Goal: Book appointment/travel/reservation

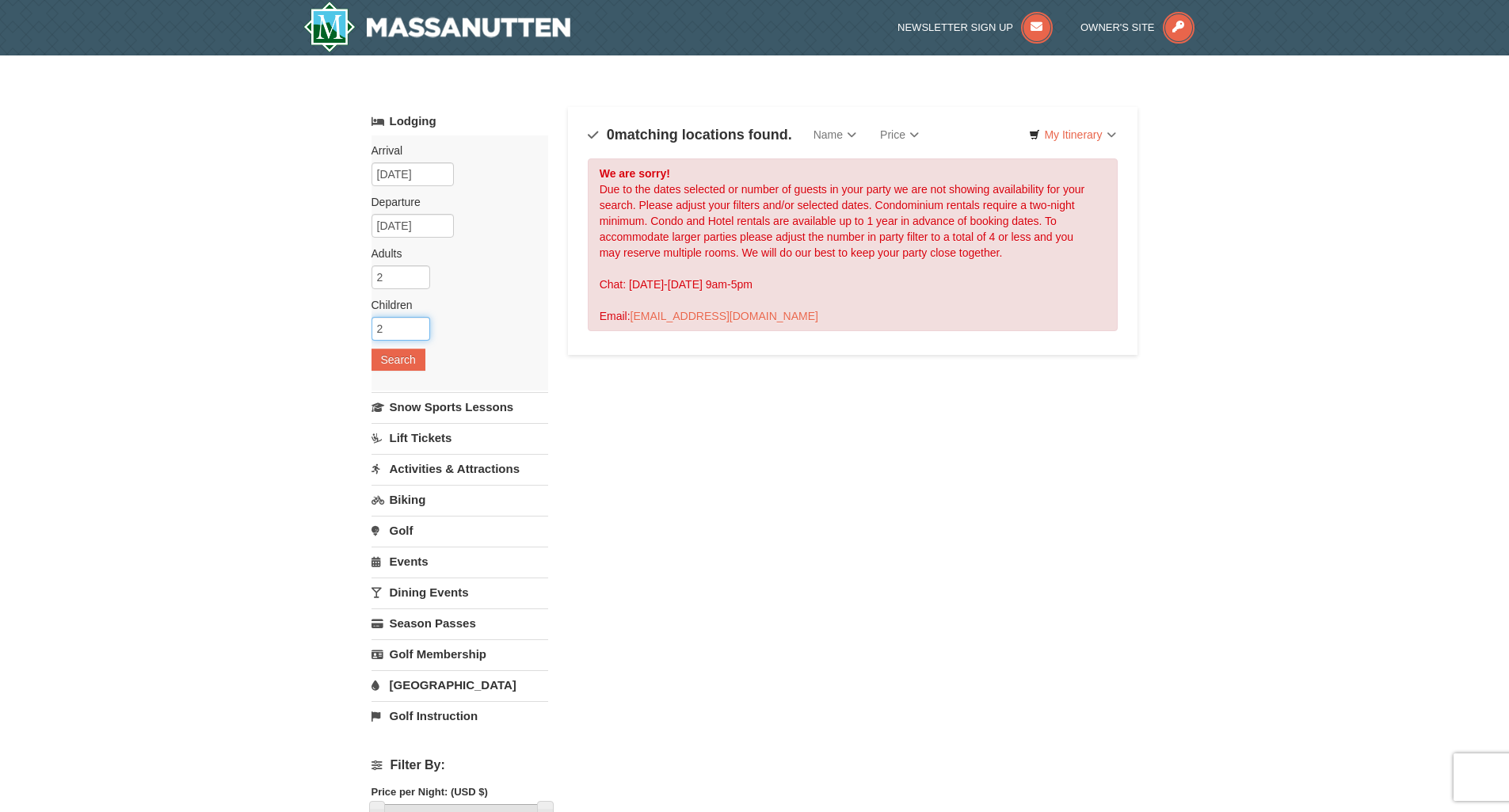
click at [382, 324] on input "2" at bounding box center [401, 328] width 59 height 24
click at [383, 324] on input "2" at bounding box center [401, 328] width 59 height 24
click at [401, 324] on input "2" at bounding box center [401, 328] width 59 height 24
click at [412, 365] on button "Search" at bounding box center [398, 360] width 54 height 23
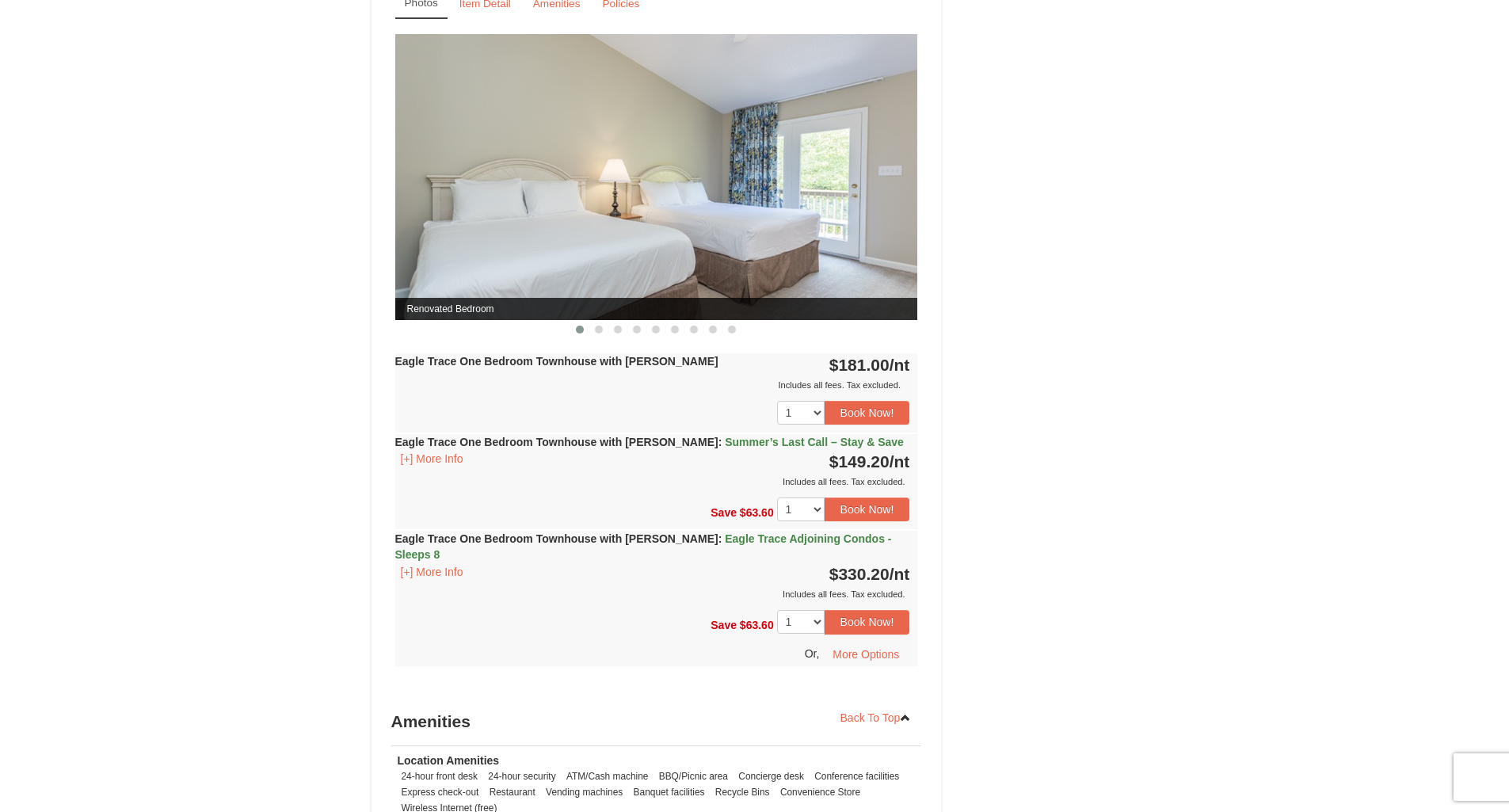
scroll to position [1299, 0]
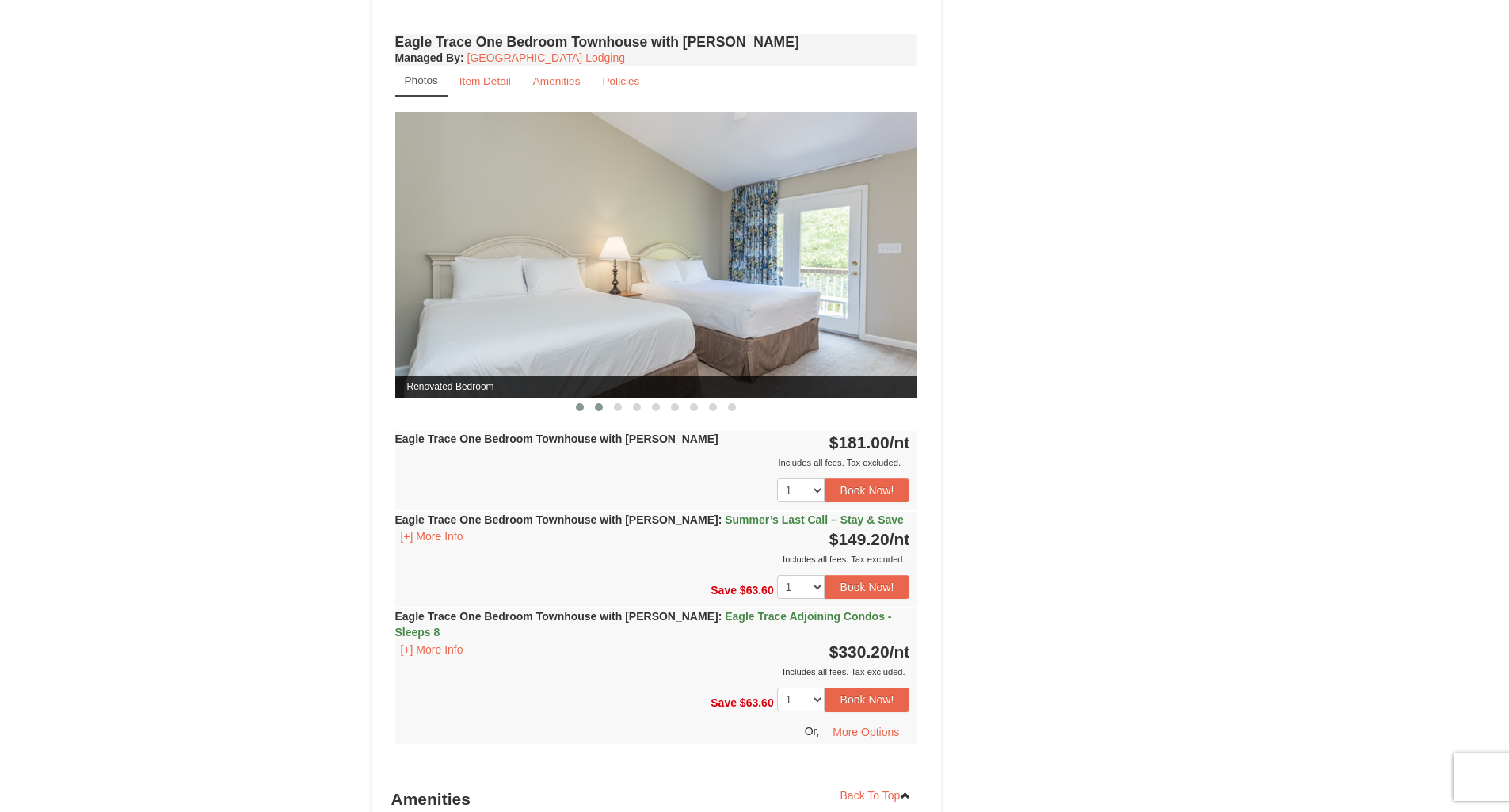
click at [602, 406] on span at bounding box center [599, 407] width 8 height 8
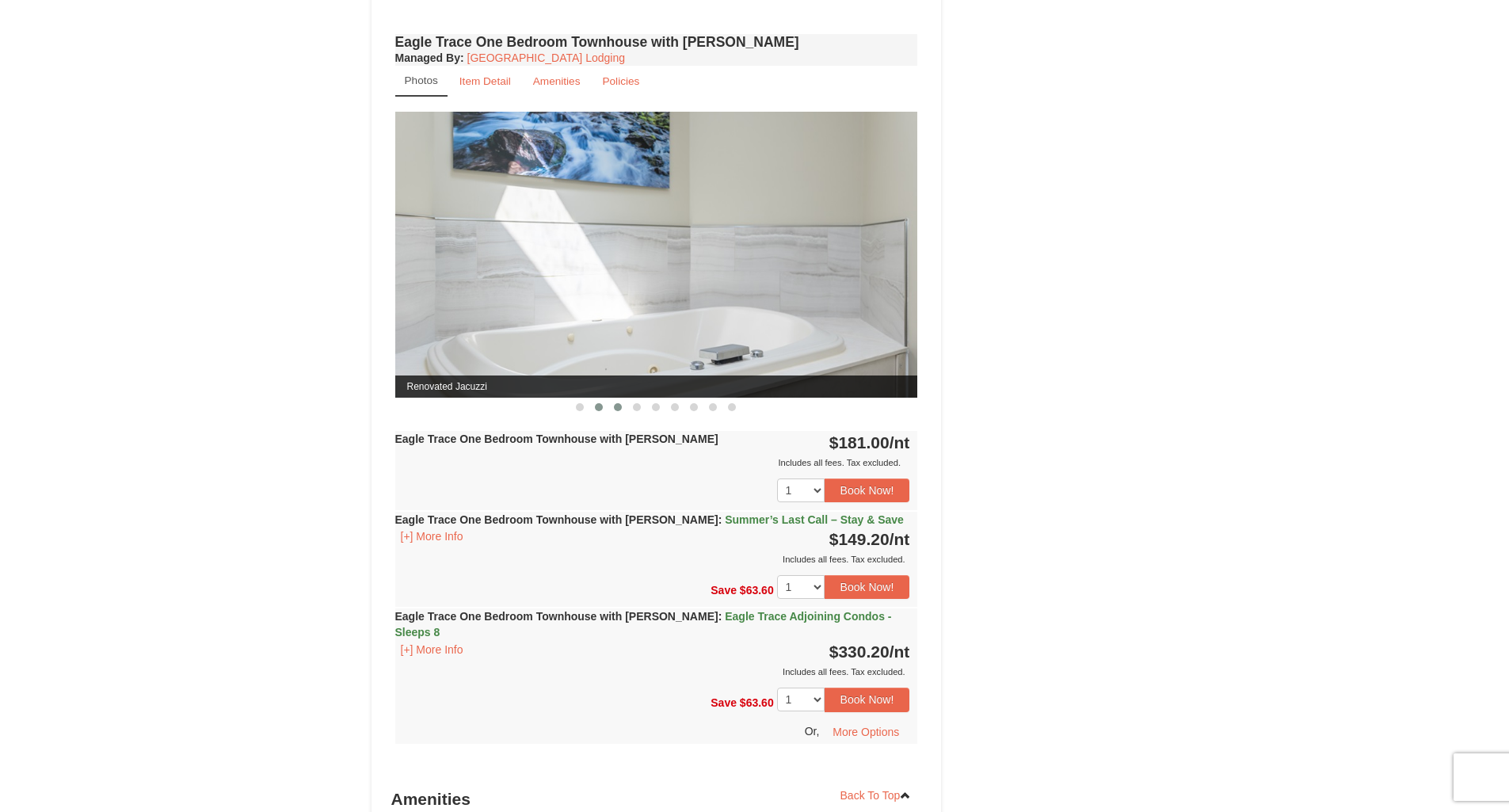
click at [621, 407] on span at bounding box center [618, 407] width 8 height 8
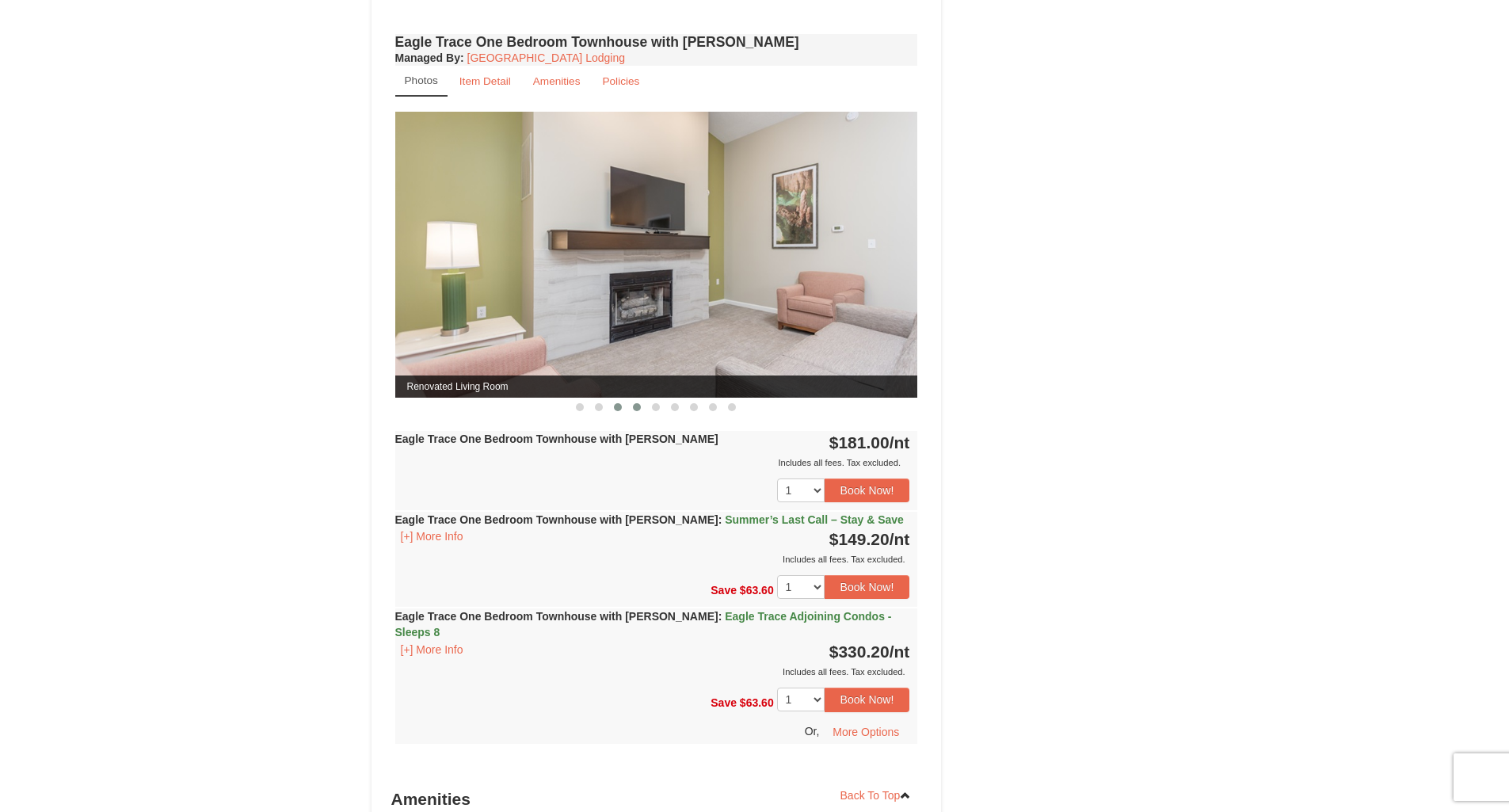
click at [639, 409] on span at bounding box center [637, 407] width 8 height 8
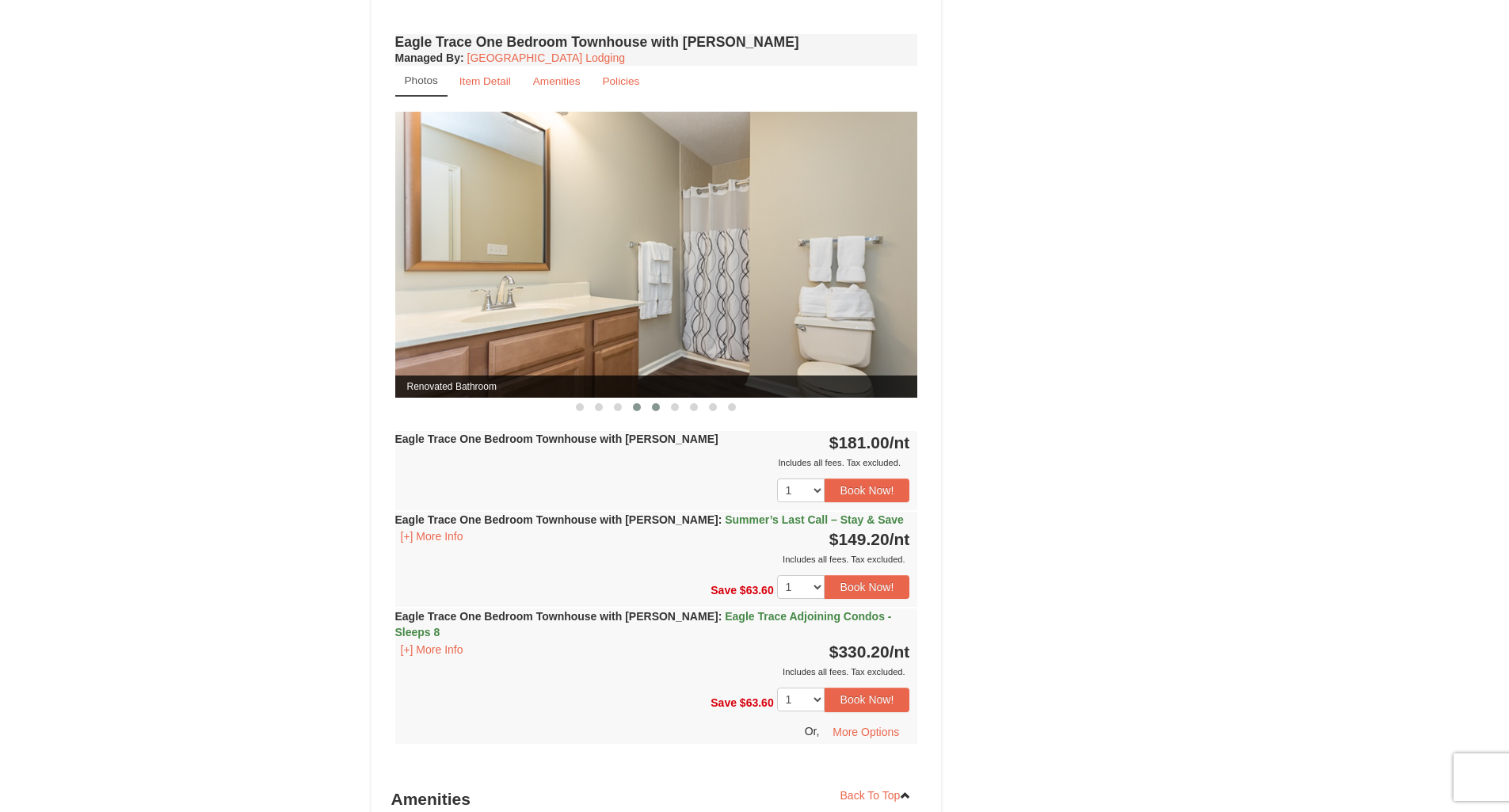
click at [659, 409] on span at bounding box center [656, 407] width 8 height 8
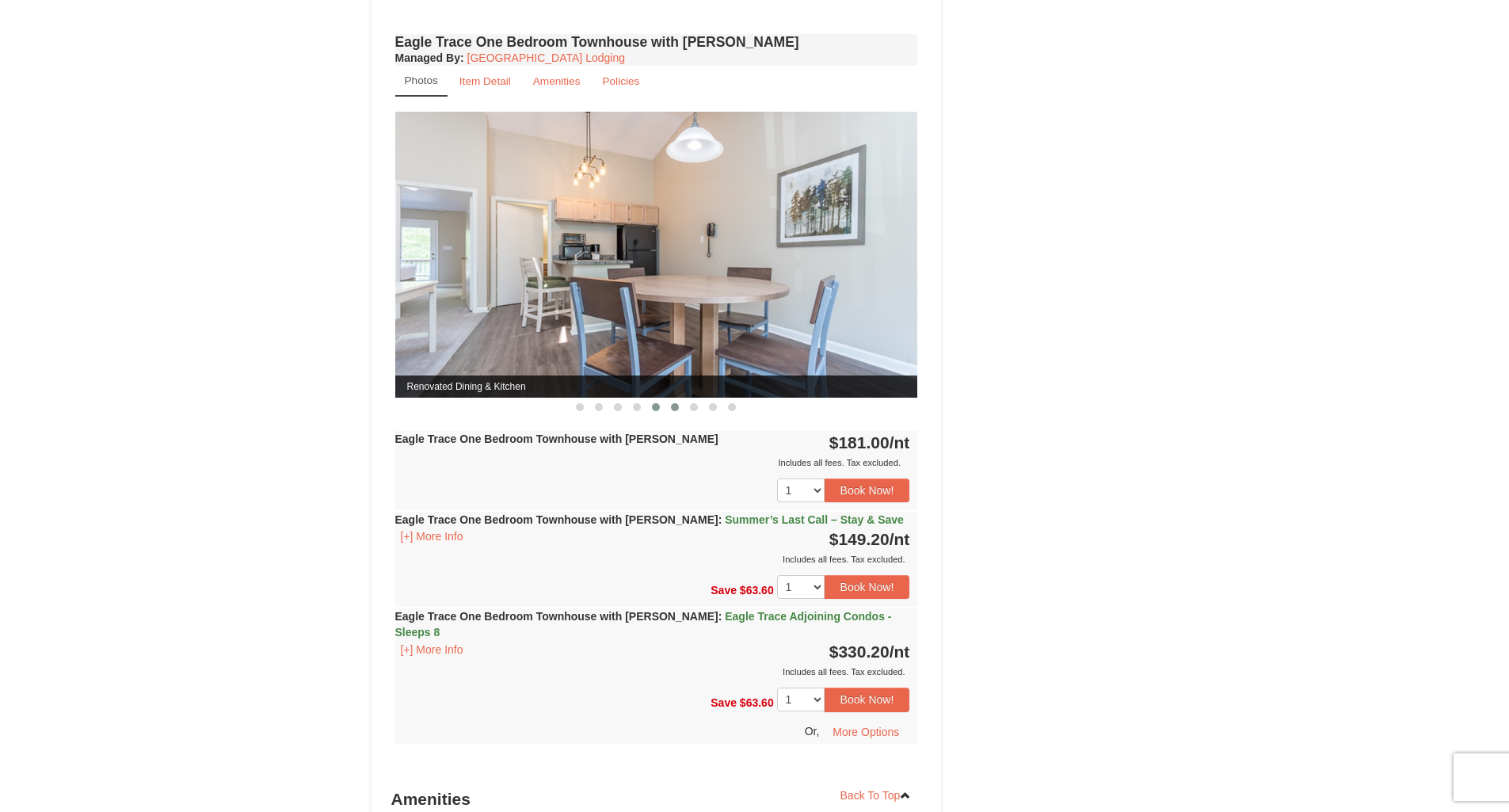
click at [674, 409] on span at bounding box center [675, 407] width 8 height 8
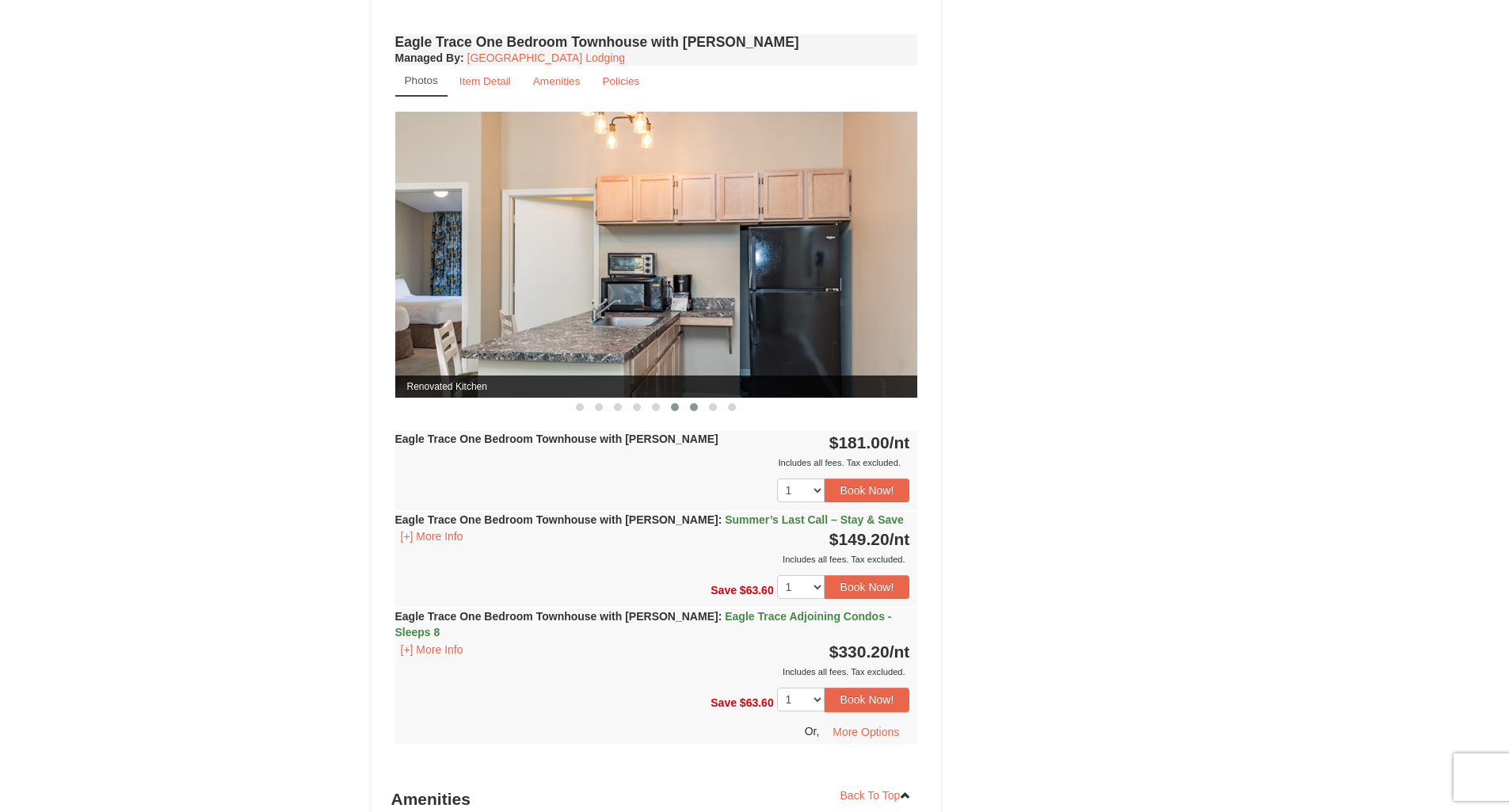
click at [692, 410] on span at bounding box center [694, 407] width 8 height 8
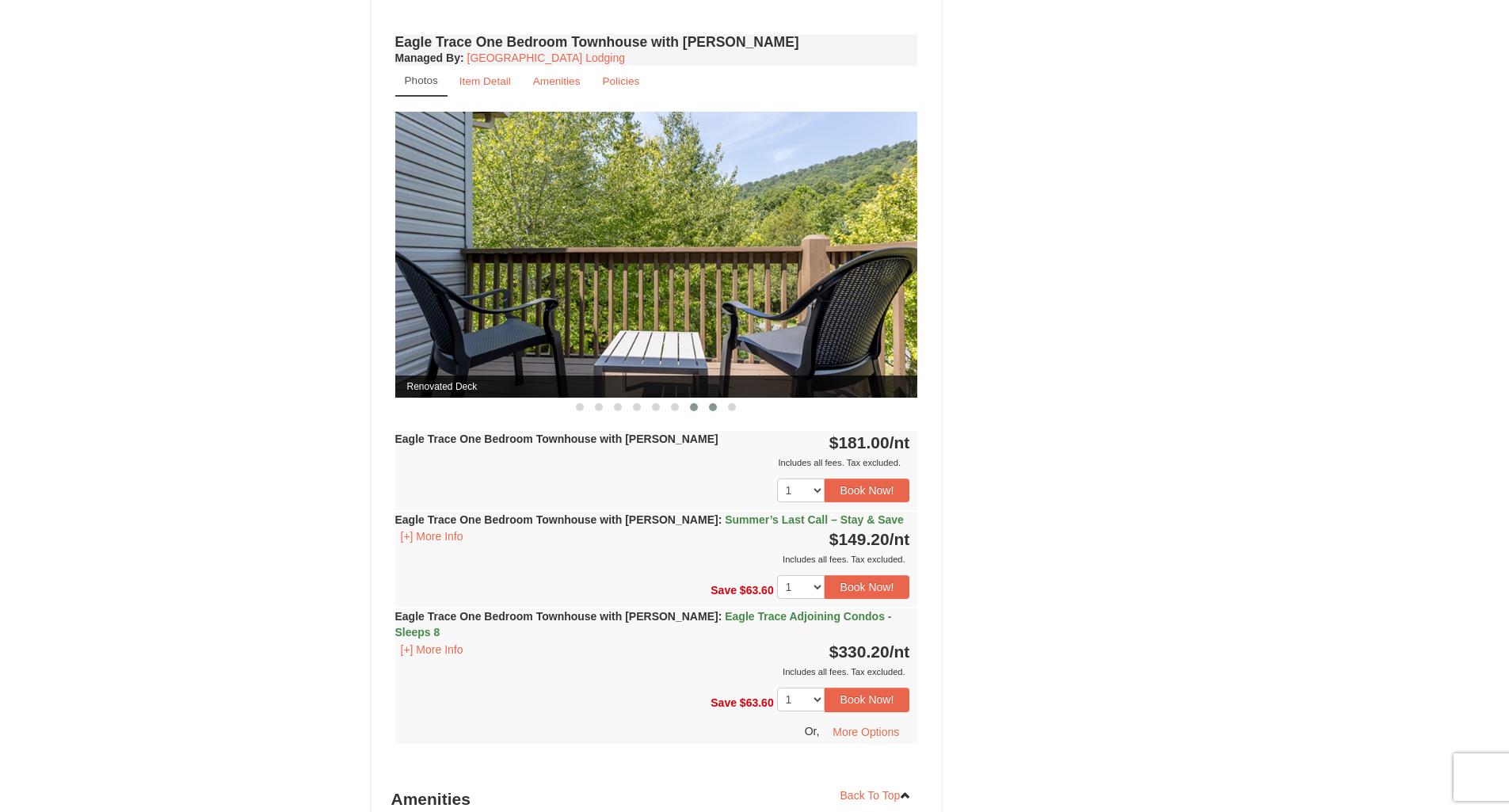
click at [712, 408] on span at bounding box center [713, 407] width 8 height 8
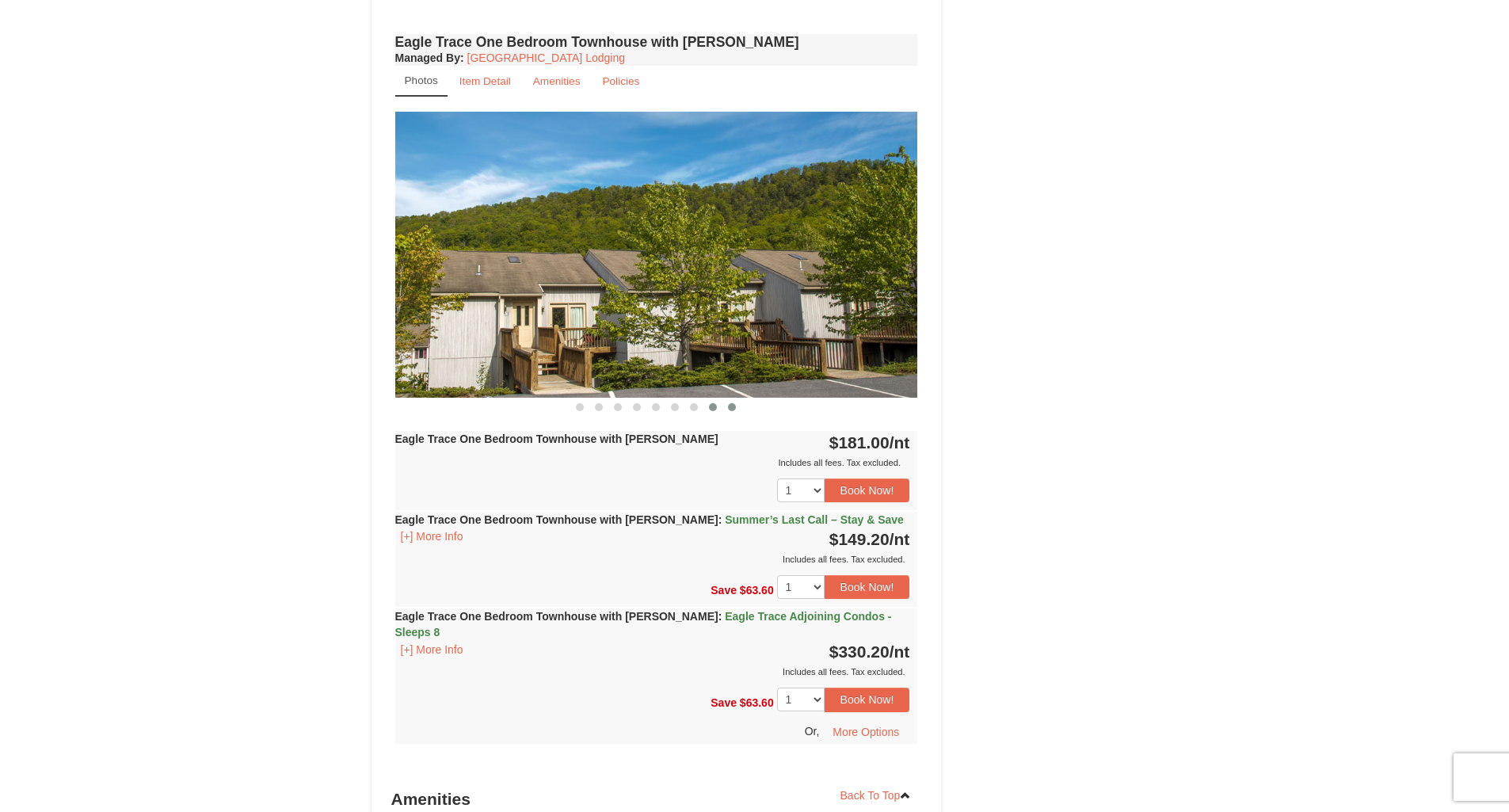
click at [729, 408] on span at bounding box center [732, 407] width 8 height 8
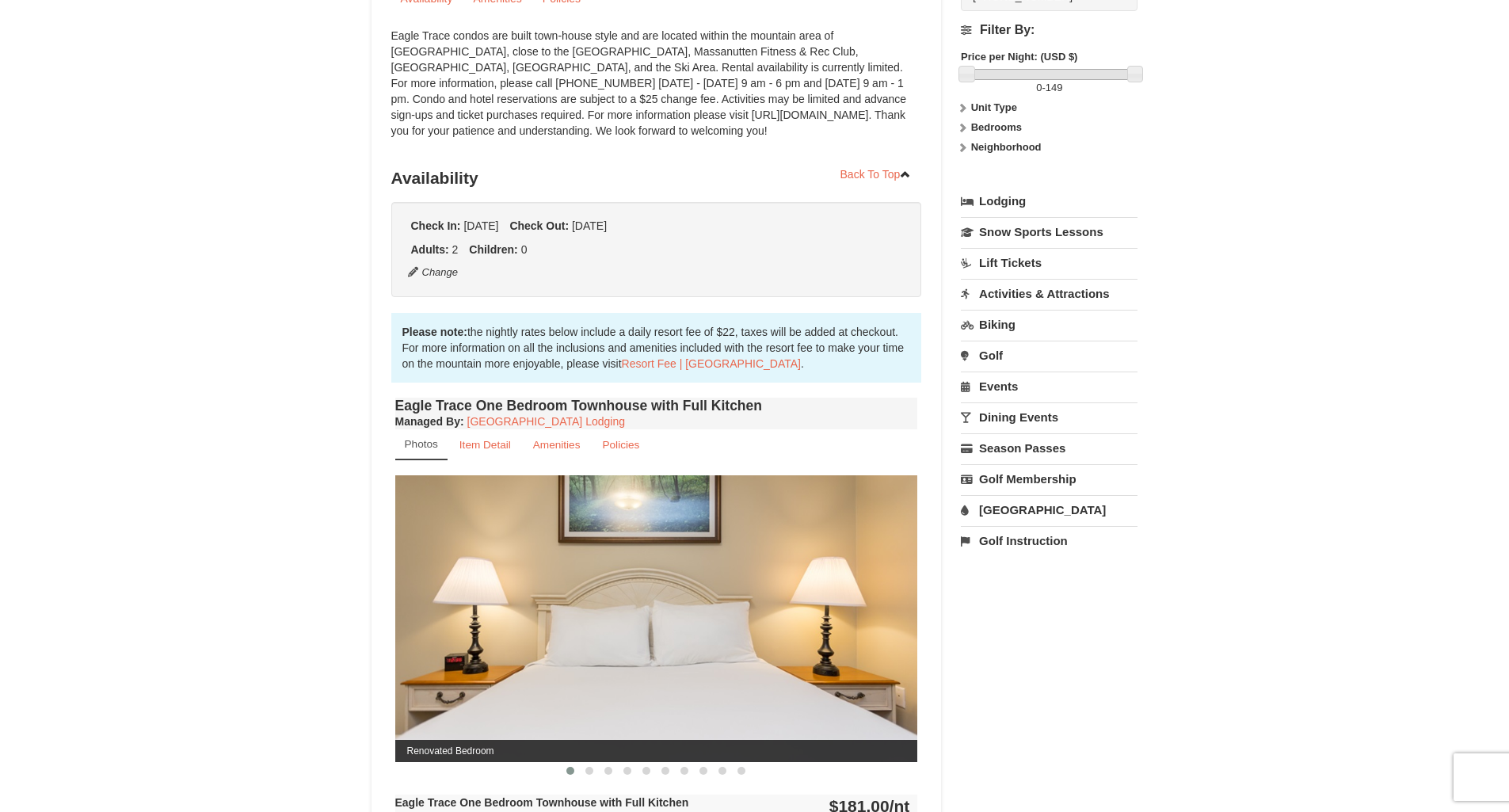
scroll to position [0, 0]
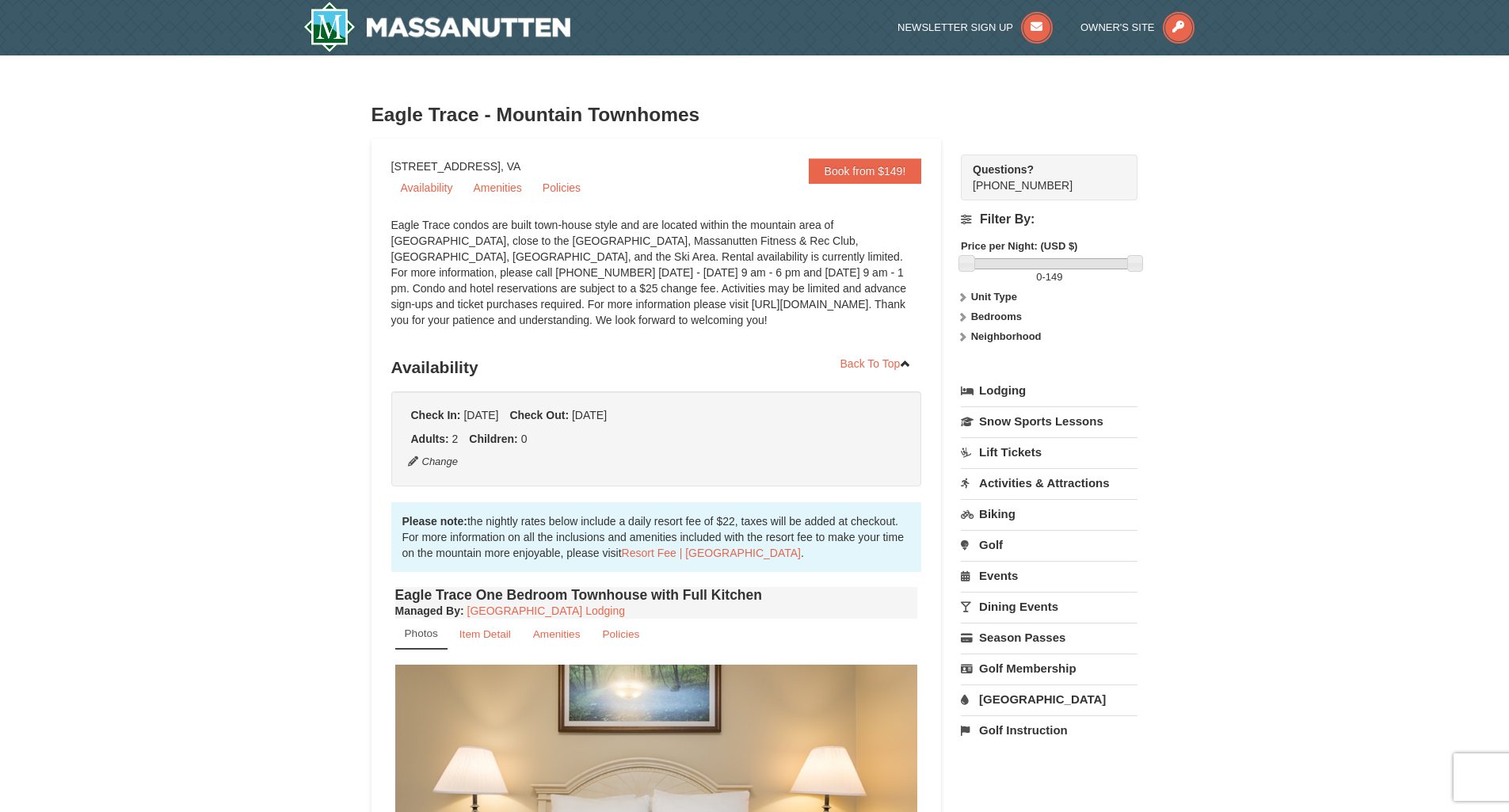
click at [1026, 700] on link "[GEOGRAPHIC_DATA]" at bounding box center [1050, 699] width 177 height 29
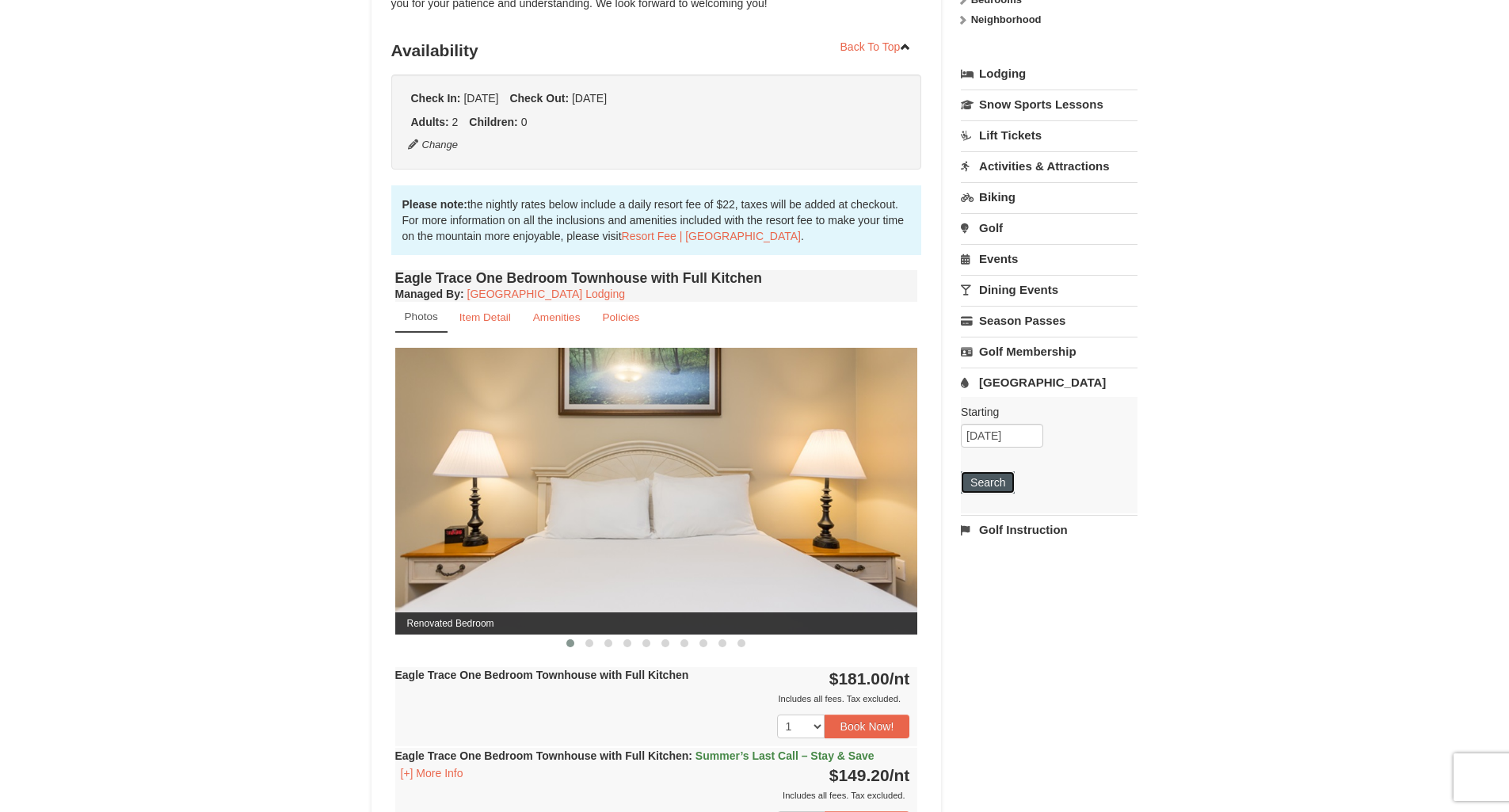
click at [1003, 480] on button "Search" at bounding box center [988, 483] width 54 height 23
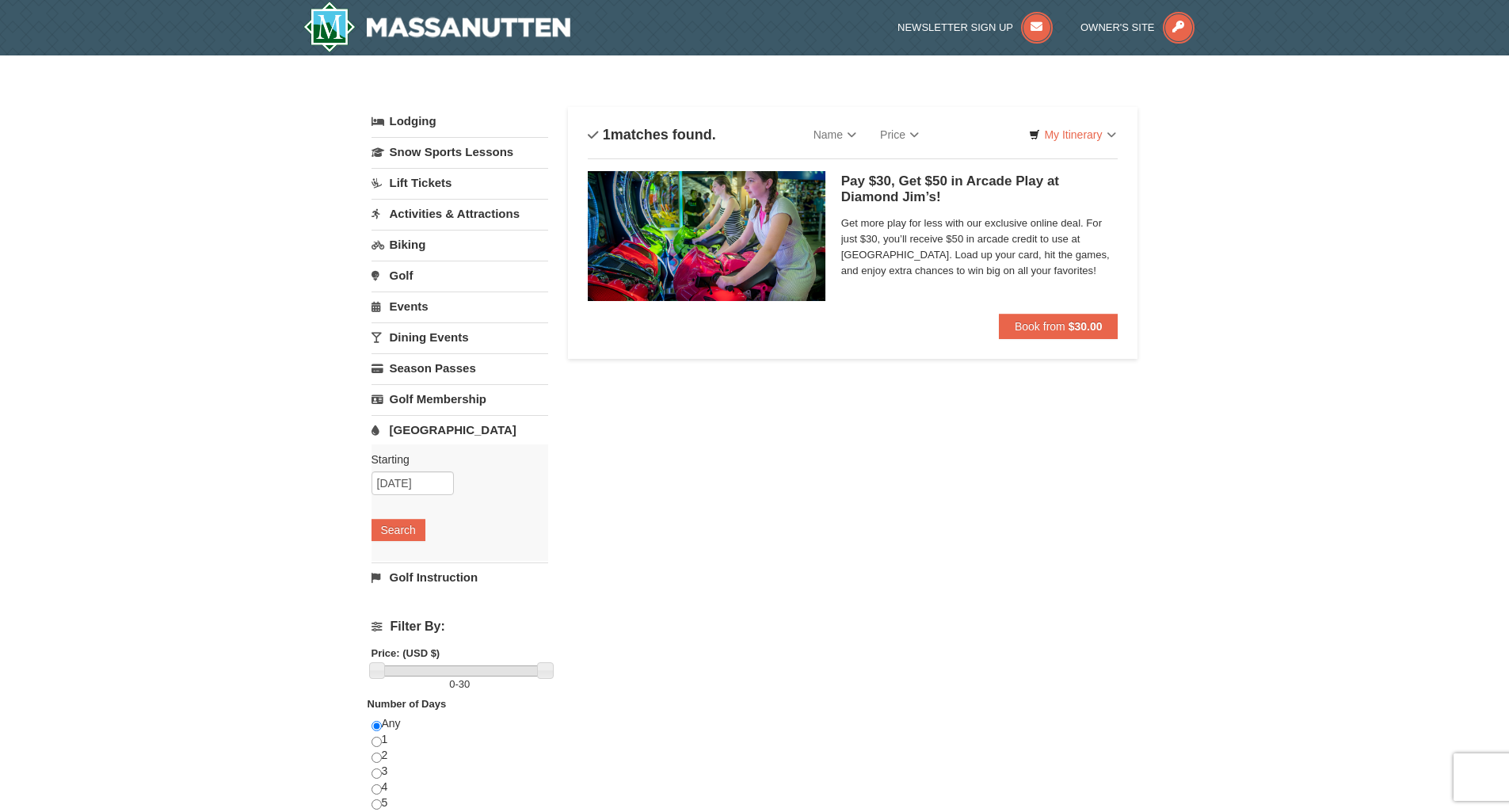
scroll to position [554, 0]
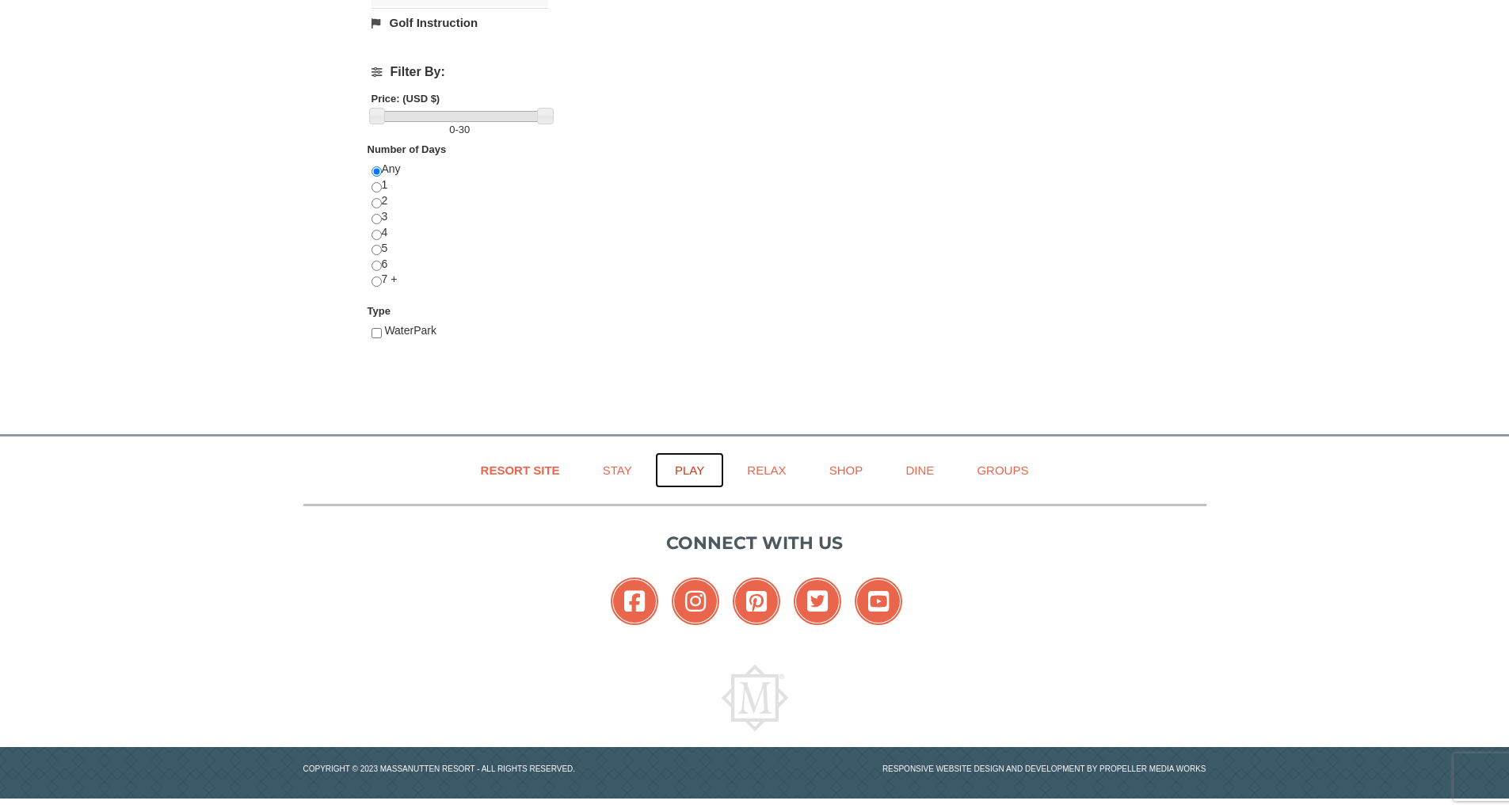
click at [692, 469] on link "Play" at bounding box center [690, 470] width 69 height 35
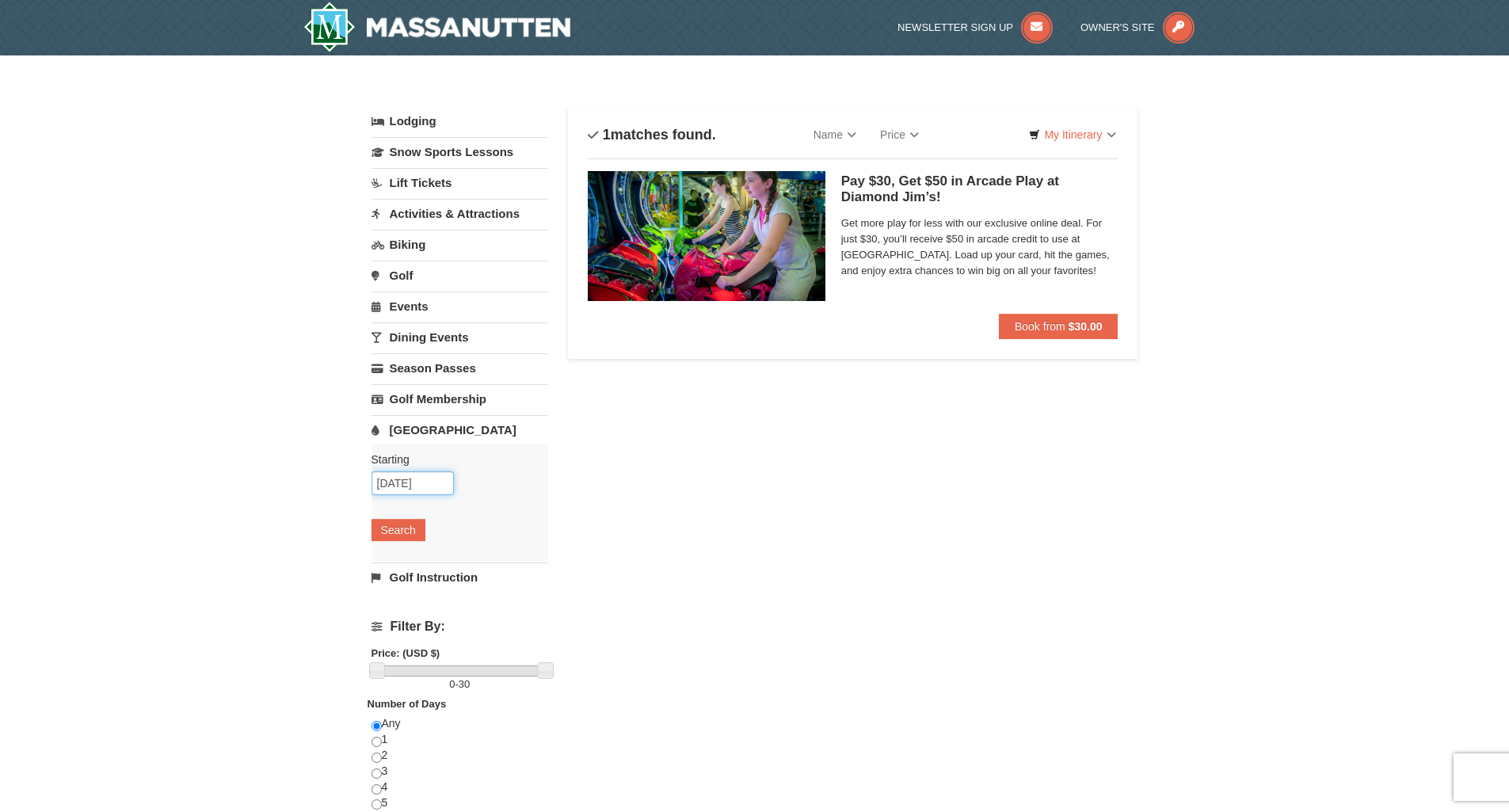
click at [411, 488] on input "[DATE]" at bounding box center [413, 484] width 83 height 24
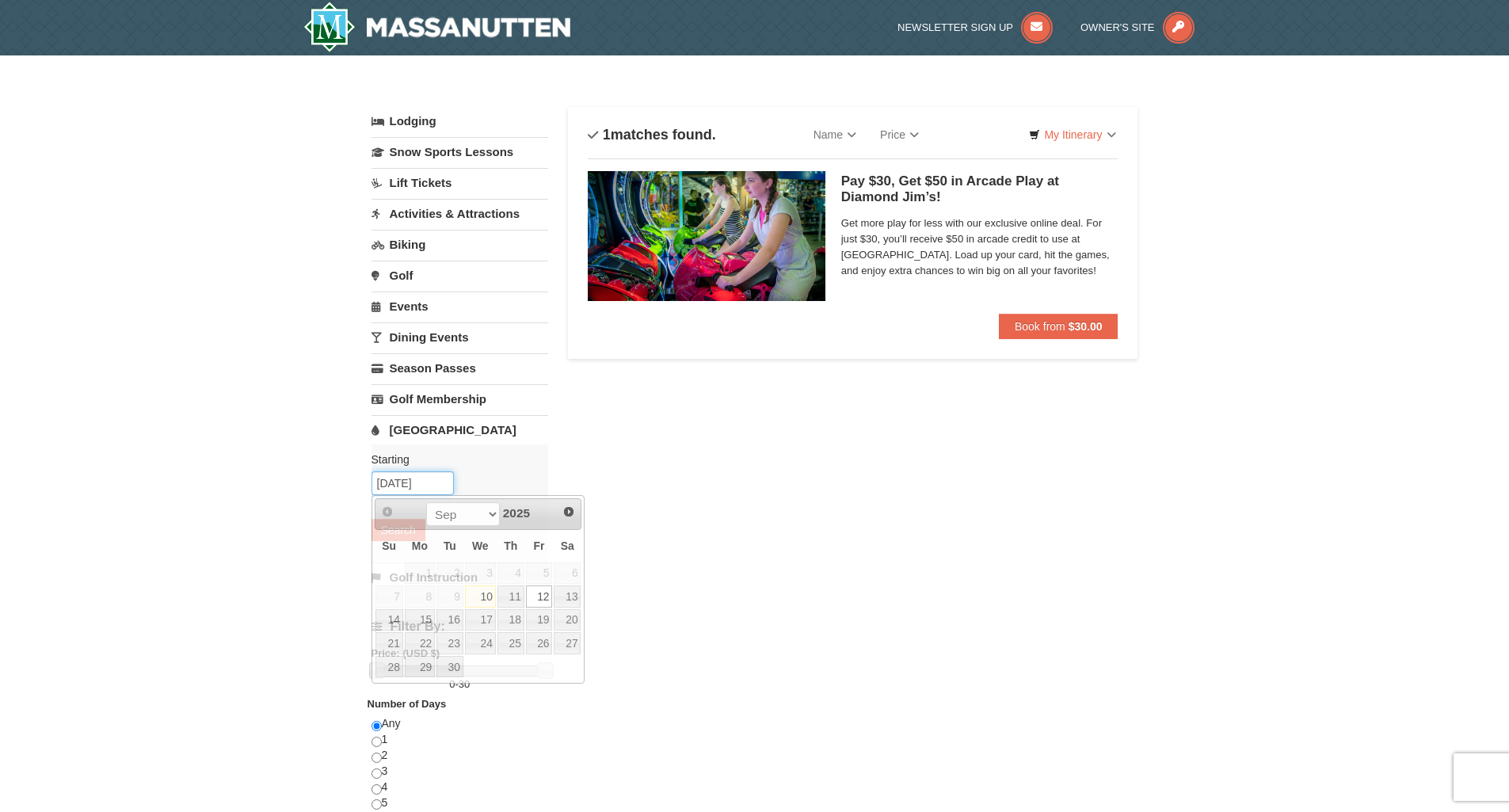
click at [411, 488] on input "[DATE]" at bounding box center [413, 484] width 83 height 24
